Goal: Find specific page/section: Find specific page/section

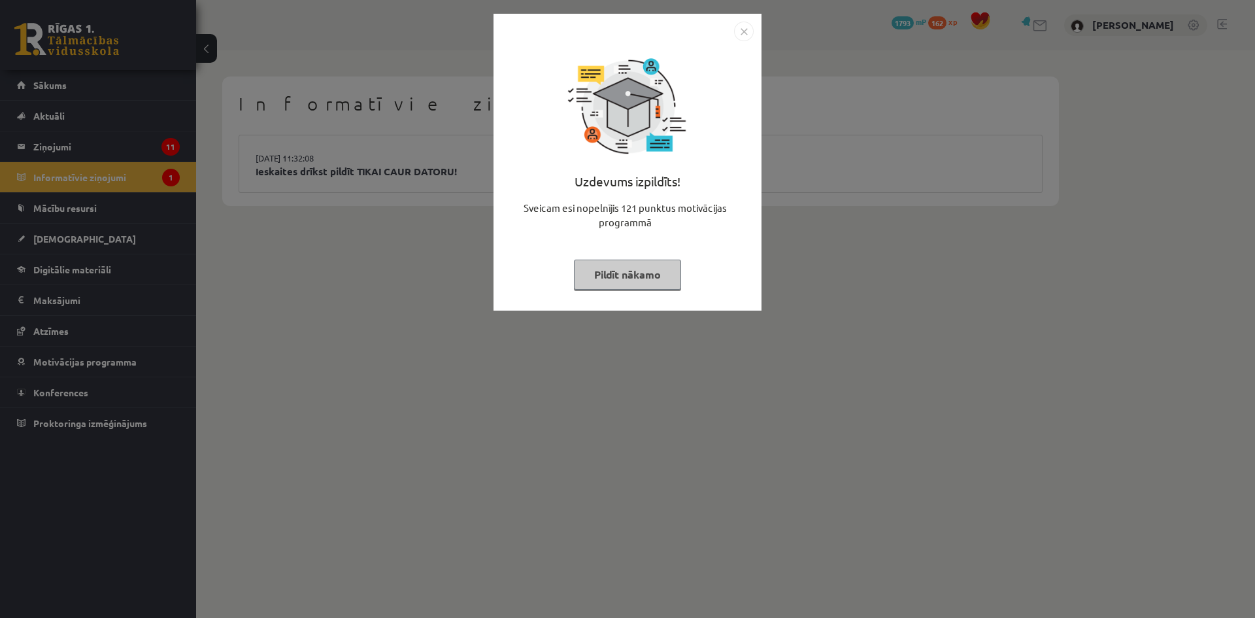
click at [742, 27] on img "Close" at bounding box center [744, 32] width 20 height 20
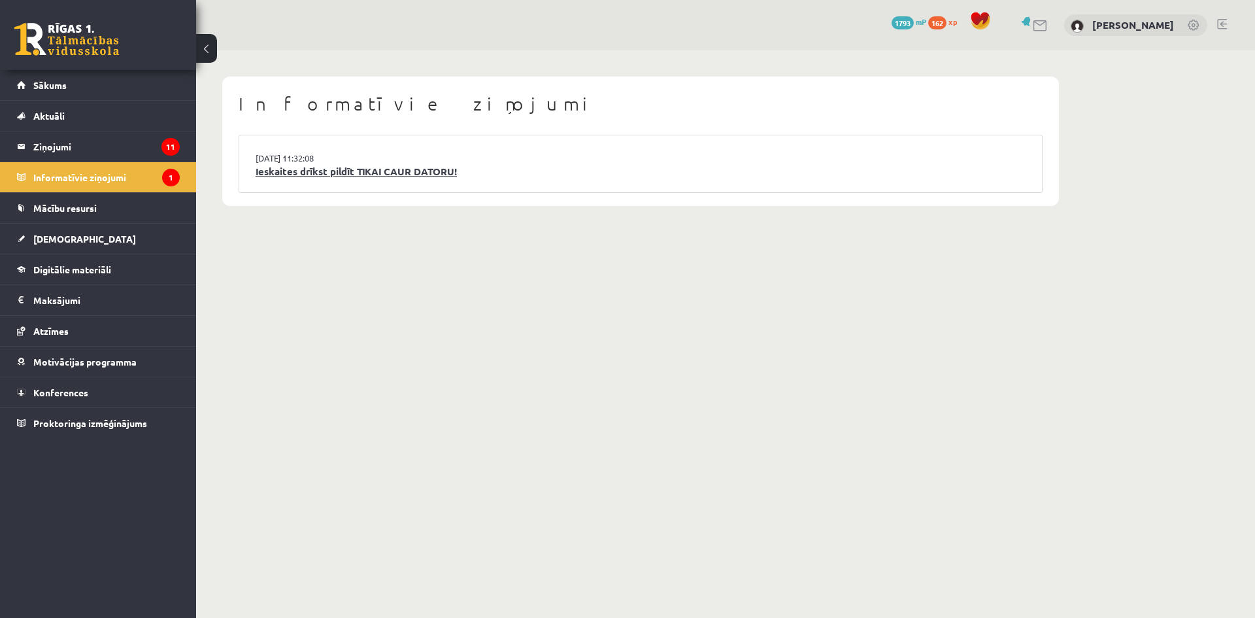
click at [369, 166] on link "Ieskaites drīkst pildīt TIKAI CAUR DATORU!" at bounding box center [641, 171] width 770 height 15
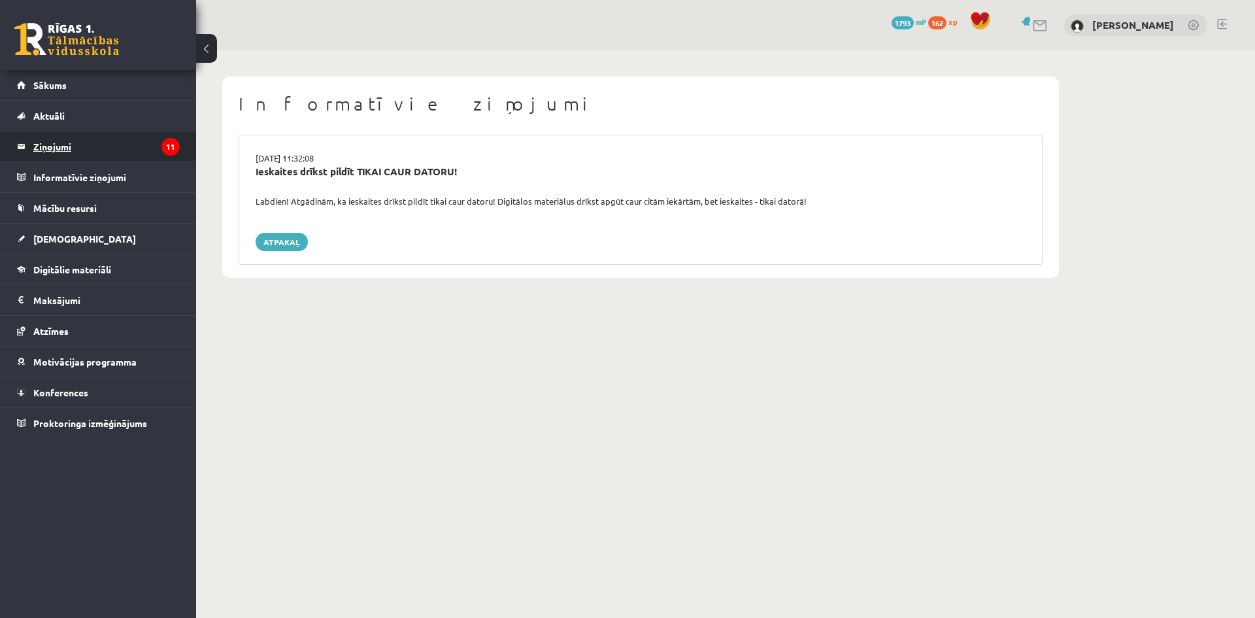
click at [53, 138] on legend "Ziņojumi 11" at bounding box center [106, 146] width 146 height 30
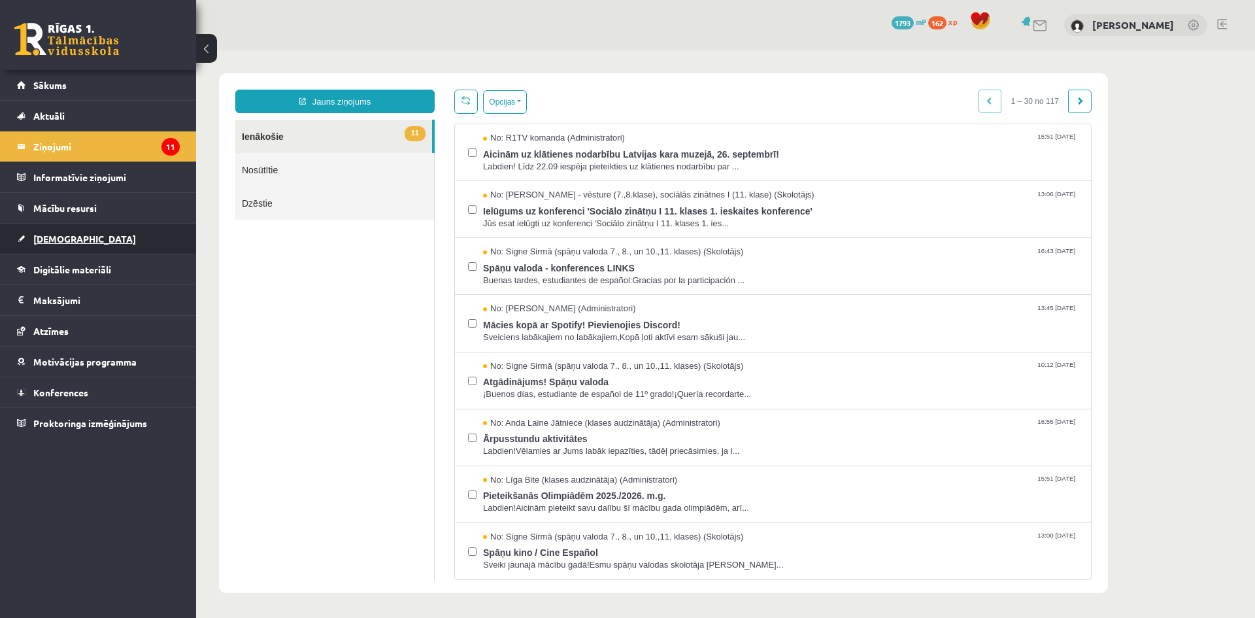
click at [69, 241] on span "[DEMOGRAPHIC_DATA]" at bounding box center [84, 239] width 103 height 12
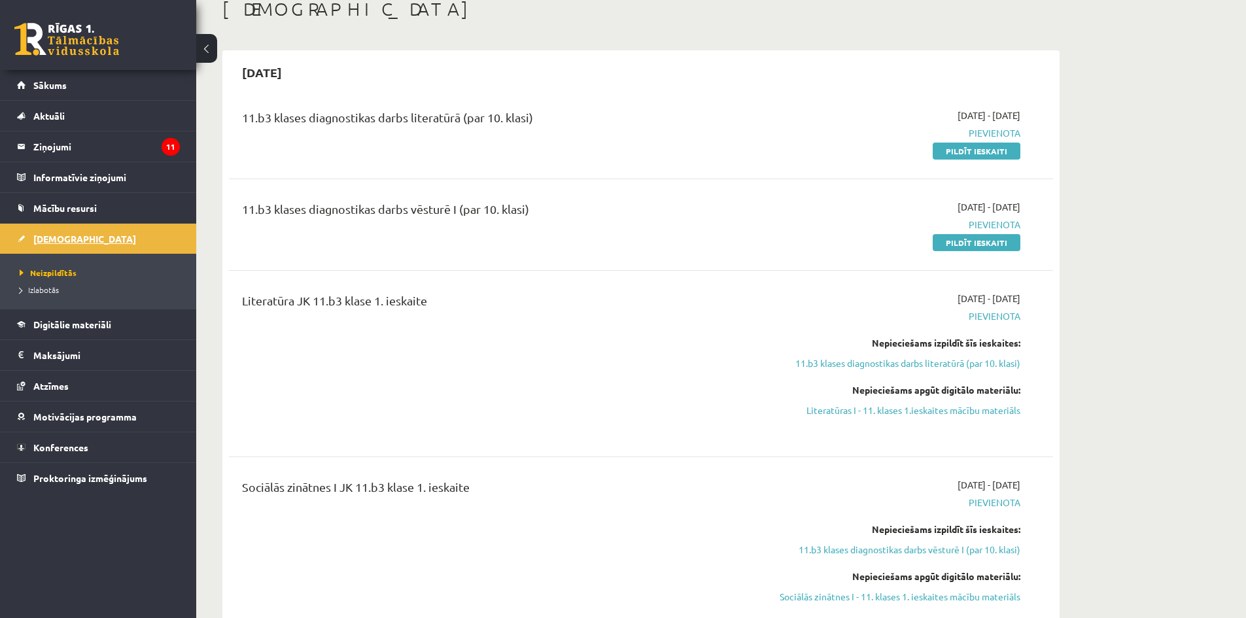
scroll to position [52, 0]
